Goal: Information Seeking & Learning: Learn about a topic

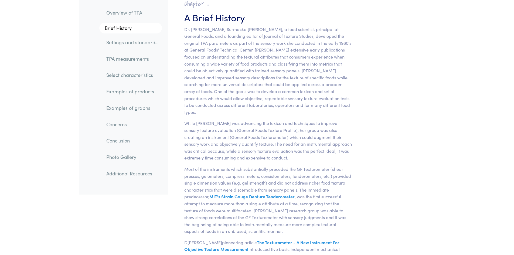
scroll to position [405, 0]
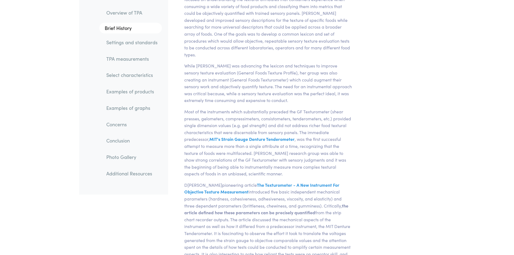
click at [131, 61] on link "TPA measurements" at bounding box center [132, 59] width 60 height 12
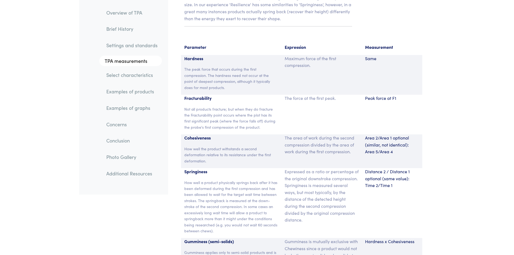
scroll to position [3544, 0]
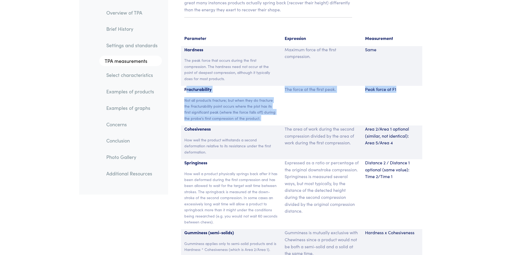
drag, startPoint x: 185, startPoint y: 75, endPoint x: 416, endPoint y: 81, distance: 230.5
click at [416, 86] on div "Fracturability Not all products fracture; but when they do fracture the Fractur…" at bounding box center [301, 106] width 241 height 40
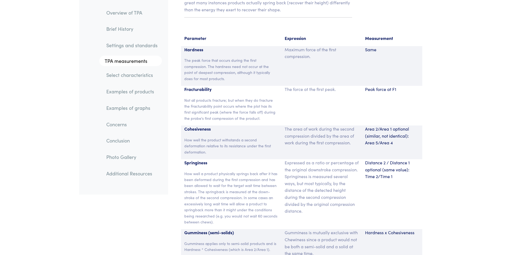
click at [221, 137] on p "How well the product withstands a second deformation relative to its resistance…" at bounding box center [231, 146] width 94 height 18
drag, startPoint x: 185, startPoint y: 124, endPoint x: 214, endPoint y: 127, distance: 29.1
click at [214, 137] on p "How well the product withstands a second deformation relative to its resistance…" at bounding box center [231, 146] width 94 height 18
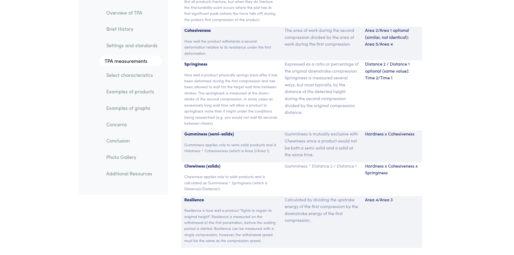
scroll to position [3652, 0]
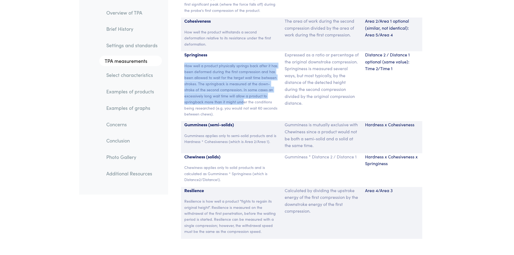
drag, startPoint x: 185, startPoint y: 49, endPoint x: 244, endPoint y: 88, distance: 71.0
click at [244, 88] on p "How well a product physically springs back after it has been deformed during th…" at bounding box center [231, 90] width 94 height 55
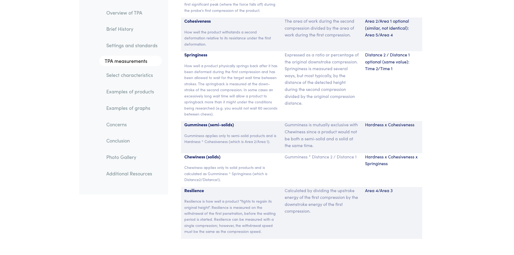
click at [180, 144] on section "Parameter Expression Measurement Hardness The peak force that occurs during the…" at bounding box center [301, 82] width 261 height 325
click at [322, 198] on p "Calculated by dividing the upstroke energy of the first compression by the down…" at bounding box center [322, 201] width 74 height 28
click at [391, 59] on div "Distance 2 / Distance 1 optional (same value): Time 2/Time 1" at bounding box center [392, 86] width 60 height 70
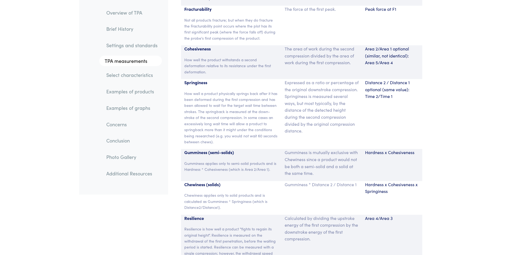
scroll to position [3598, 0]
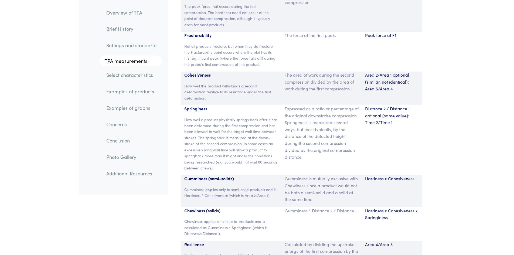
drag, startPoint x: 393, startPoint y: 130, endPoint x: 390, endPoint y: 136, distance: 7.0
click at [393, 130] on div "Distance 2 / Distance 1 optional (same value): Time 2/Time 1" at bounding box center [392, 140] width 60 height 70
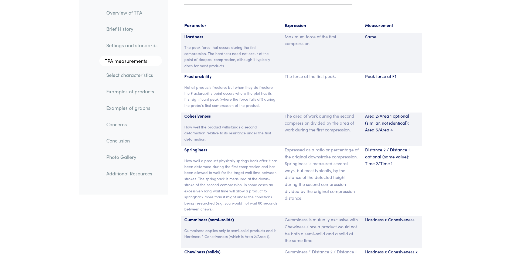
scroll to position [3544, 0]
